Goal: Information Seeking & Learning: Learn about a topic

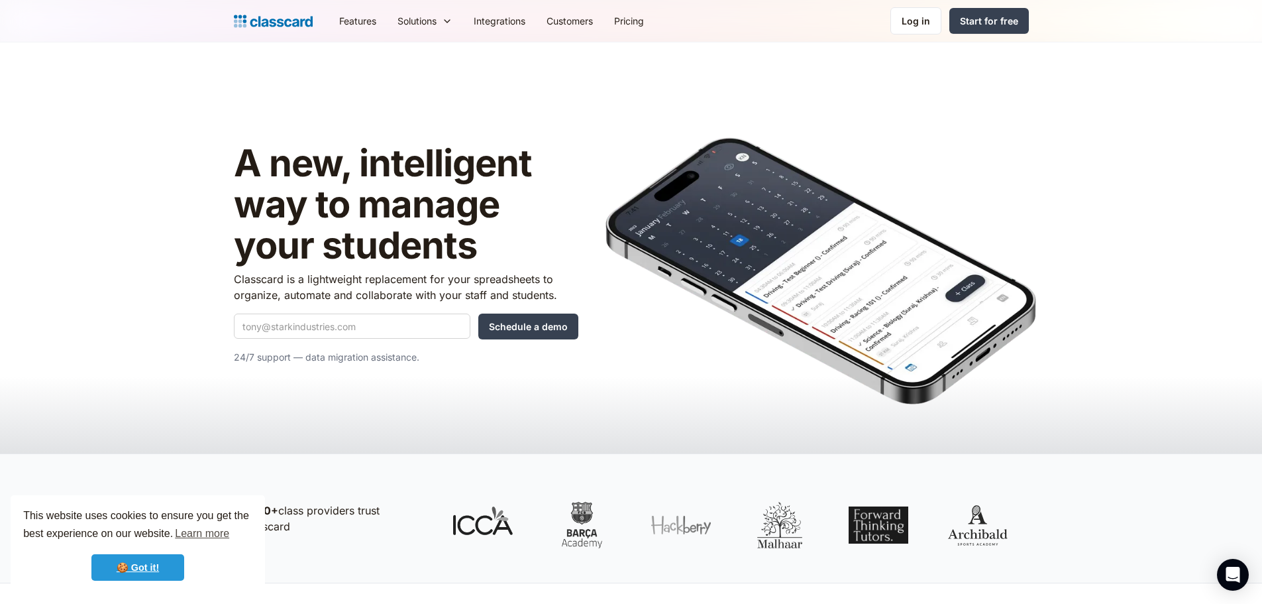
click at [155, 572] on link "🍪 Got it!" at bounding box center [137, 567] width 93 height 26
